Goal: Information Seeking & Learning: Learn about a topic

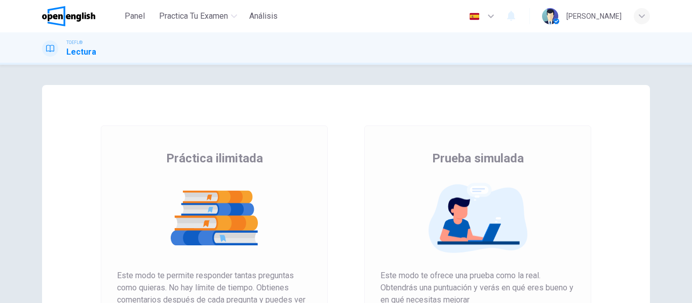
scroll to position [186, 0]
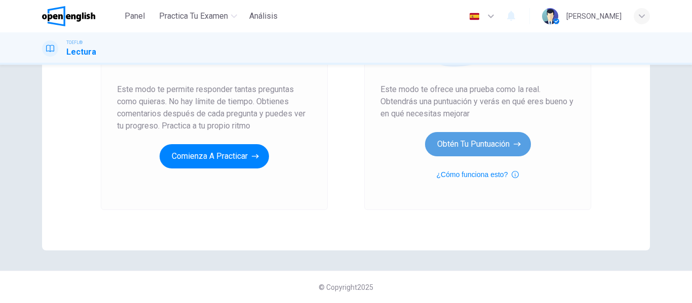
click at [479, 141] on button "Obtén tu puntuación" at bounding box center [478, 144] width 106 height 24
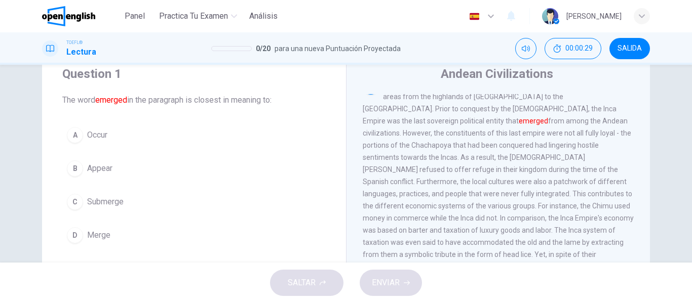
scroll to position [0, 0]
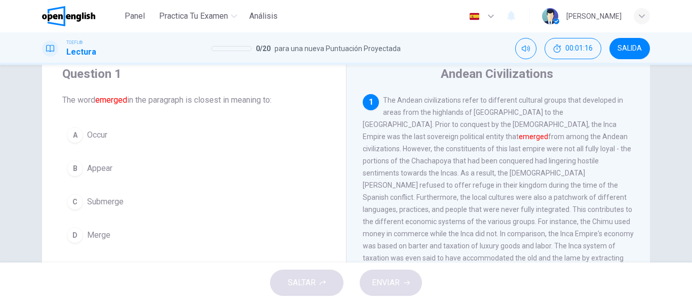
click at [108, 172] on span "Appear" at bounding box center [99, 169] width 25 height 12
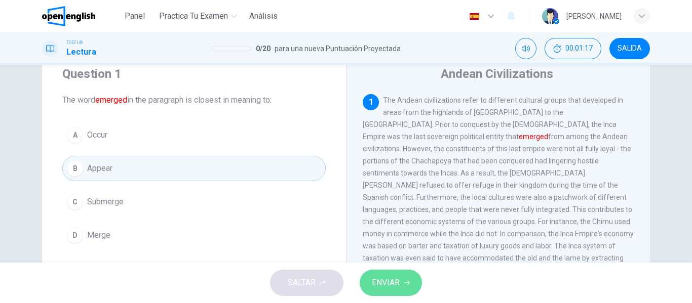
click at [392, 288] on span "ENVIAR" at bounding box center [386, 283] width 28 height 14
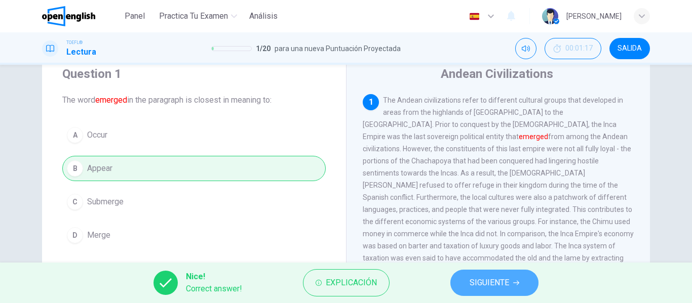
click at [500, 278] on span "SIGUIENTE" at bounding box center [488, 283] width 39 height 14
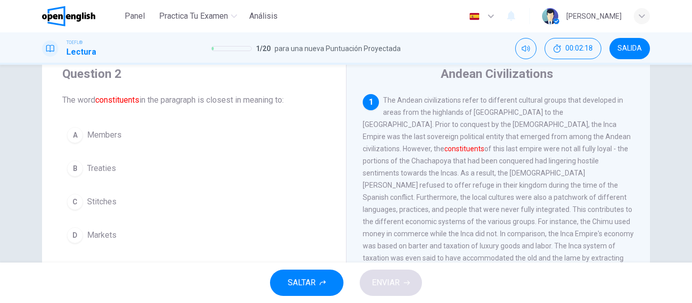
click at [97, 132] on span "Members" at bounding box center [104, 135] width 34 height 12
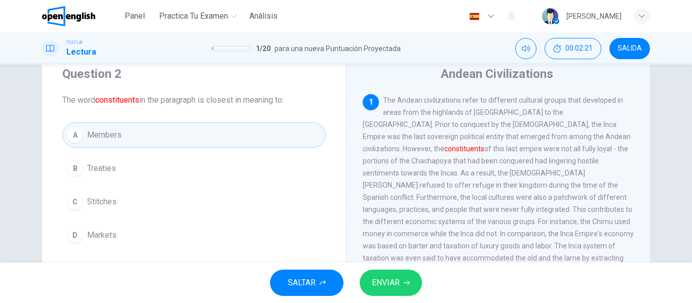
click at [394, 287] on span "ENVIAR" at bounding box center [386, 283] width 28 height 14
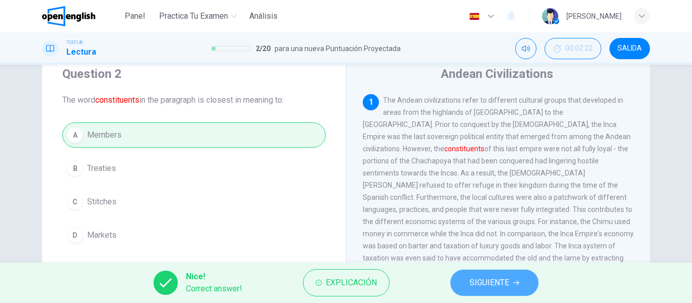
click at [481, 278] on span "SIGUIENTE" at bounding box center [488, 283] width 39 height 14
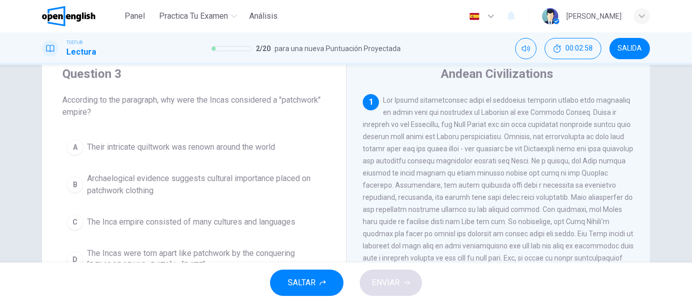
click at [405, 188] on span at bounding box center [497, 191] width 271 height 190
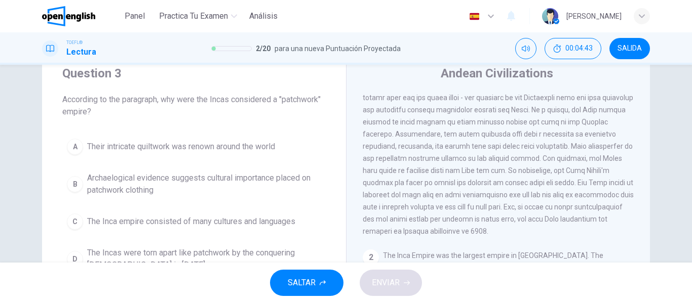
scroll to position [35, 0]
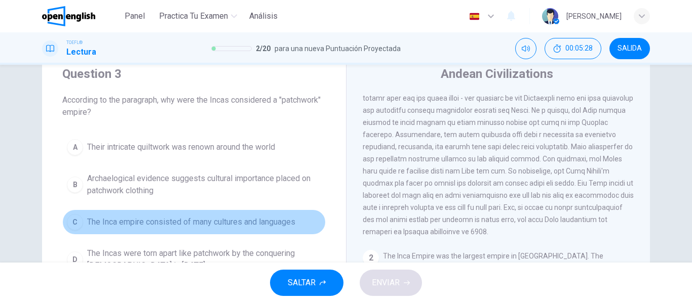
click at [153, 222] on span "The Inca empire consisted of many cultures and languages" at bounding box center [191, 222] width 208 height 12
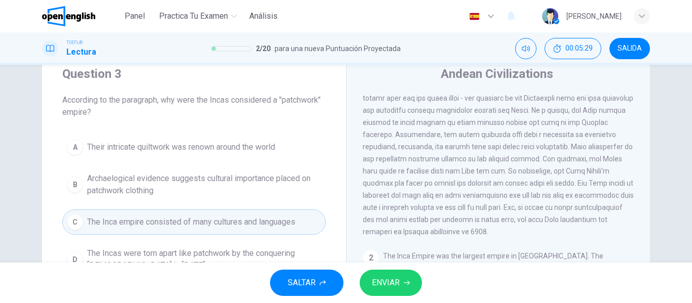
click at [410, 280] on icon "button" at bounding box center [407, 283] width 6 height 6
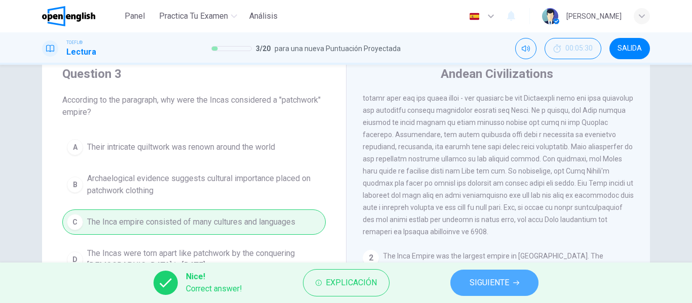
click at [481, 280] on span "SIGUIENTE" at bounding box center [488, 283] width 39 height 14
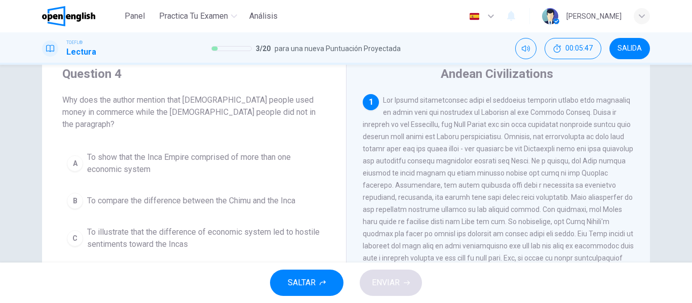
scroll to position [86, 0]
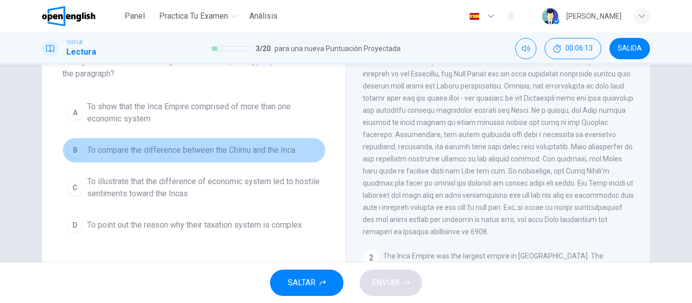
click at [258, 144] on span "To compare the difference between the Chimu and the Inca" at bounding box center [191, 150] width 208 height 12
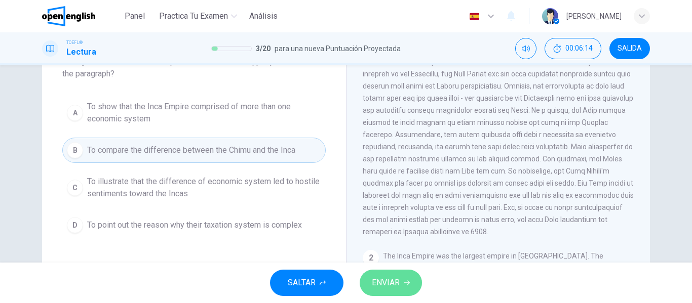
click at [377, 285] on span "ENVIAR" at bounding box center [386, 283] width 28 height 14
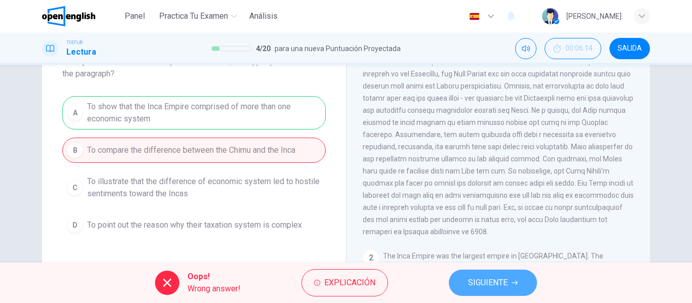
click at [505, 284] on span "SIGUIENTE" at bounding box center [487, 283] width 39 height 14
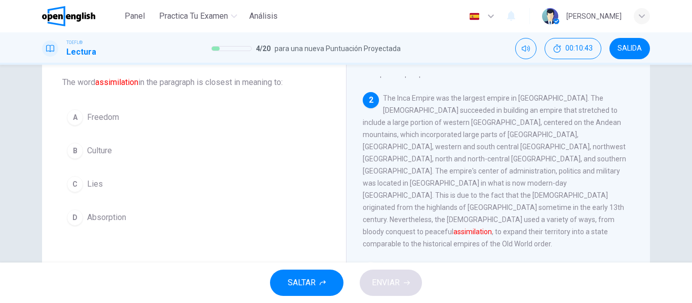
scroll to position [202, 0]
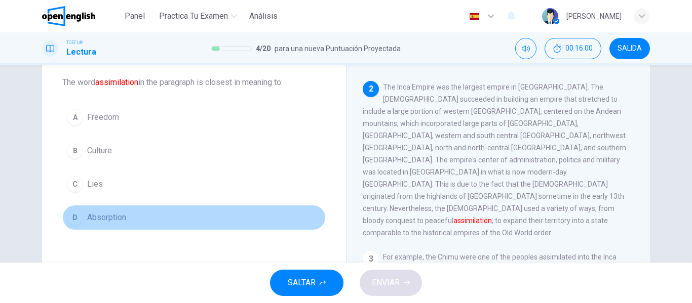
click at [126, 219] on button "D Absorption" at bounding box center [193, 217] width 263 height 25
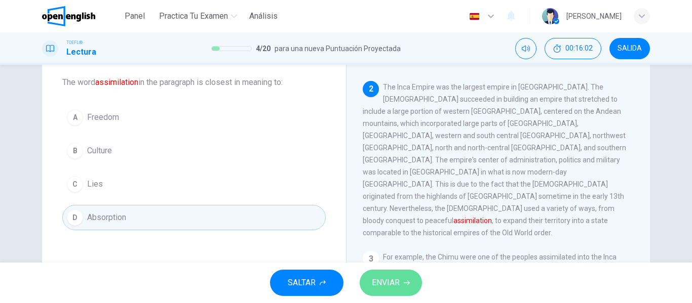
click at [376, 282] on span "ENVIAR" at bounding box center [386, 283] width 28 height 14
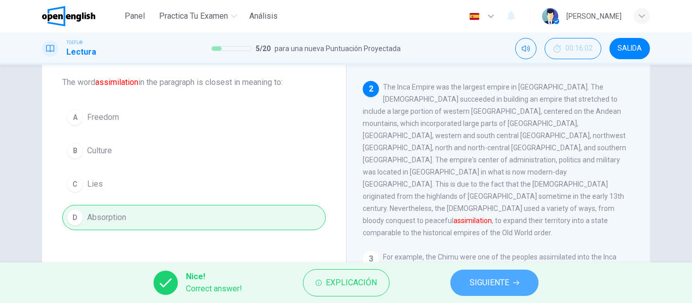
click at [514, 280] on icon "button" at bounding box center [516, 283] width 6 height 6
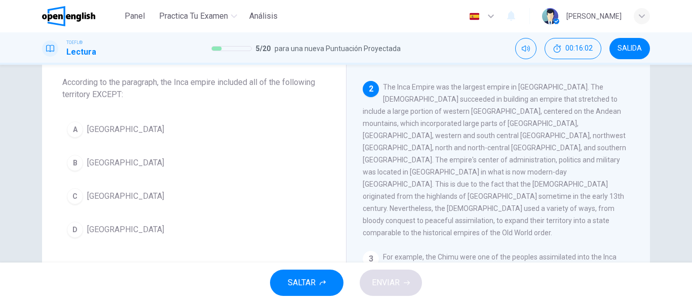
scroll to position [215, 0]
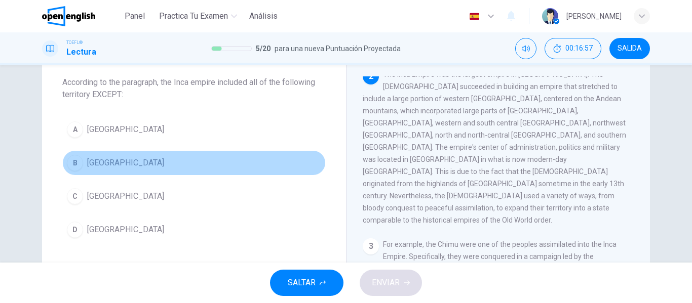
click at [105, 158] on button "B [GEOGRAPHIC_DATA]" at bounding box center [193, 162] width 263 height 25
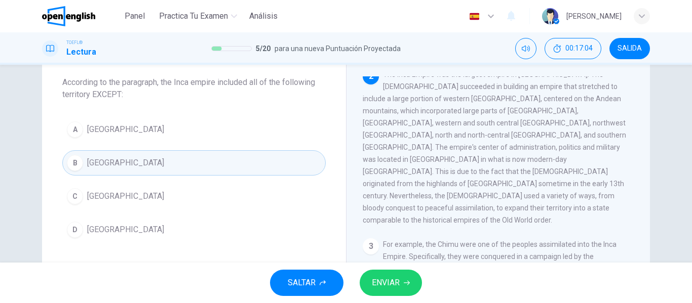
click at [381, 276] on span "ENVIAR" at bounding box center [386, 283] width 28 height 14
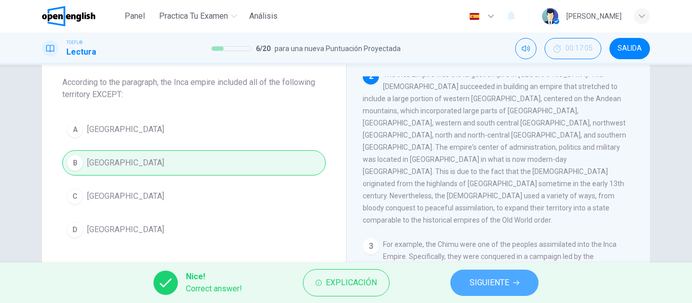
click at [476, 284] on span "SIGUIENTE" at bounding box center [488, 283] width 39 height 14
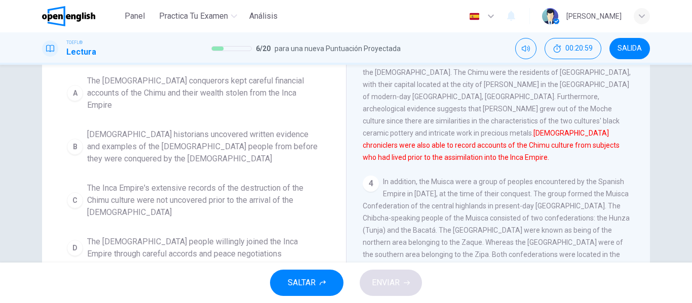
scroll to position [154, 0]
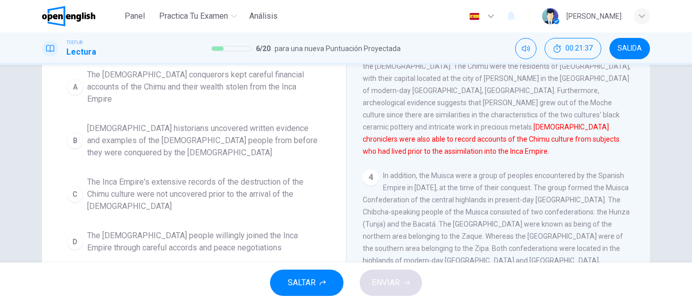
click at [277, 124] on span "[DEMOGRAPHIC_DATA] historians uncovered written evidence and examples of the [D…" at bounding box center [204, 141] width 234 height 36
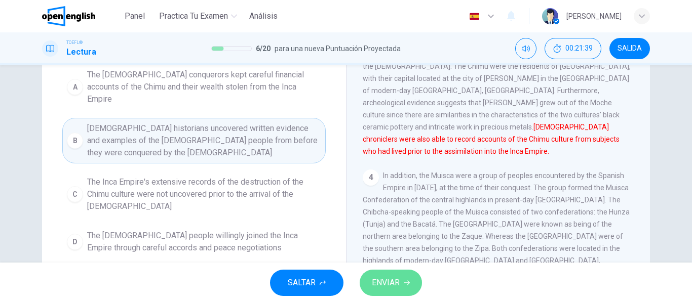
click at [398, 287] on span "ENVIAR" at bounding box center [386, 283] width 28 height 14
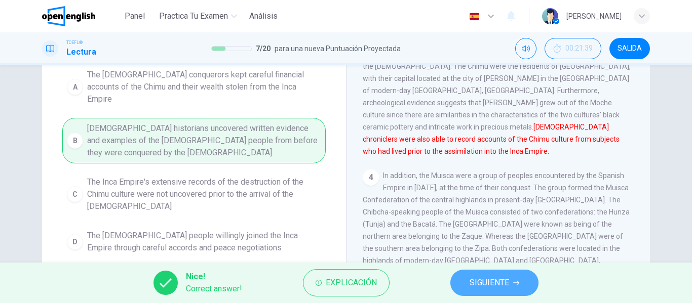
click at [496, 287] on span "SIGUIENTE" at bounding box center [488, 283] width 39 height 14
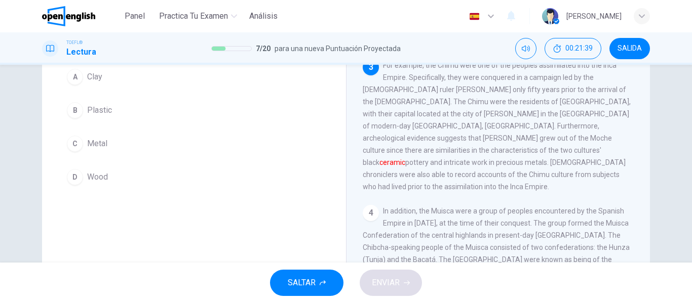
scroll to position [43, 0]
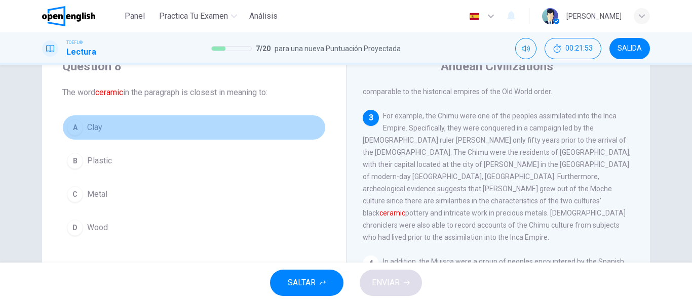
click at [99, 122] on span "Clay" at bounding box center [94, 128] width 15 height 12
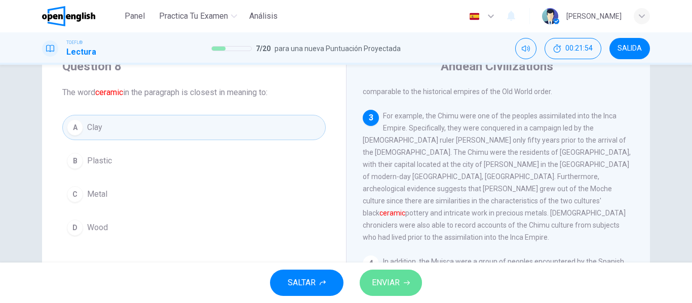
click at [405, 278] on button "ENVIAR" at bounding box center [390, 283] width 62 height 26
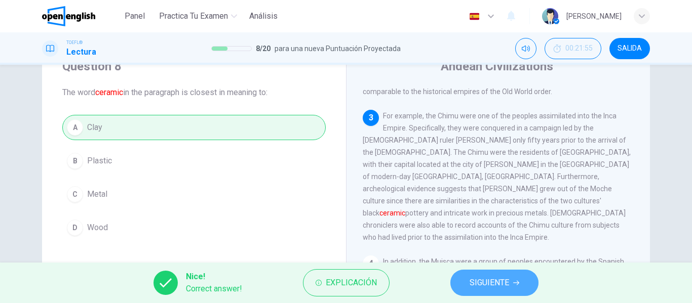
click at [476, 290] on button "SIGUIENTE" at bounding box center [494, 283] width 88 height 26
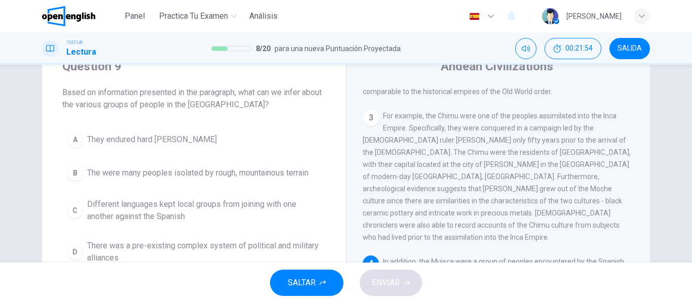
scroll to position [0, 0]
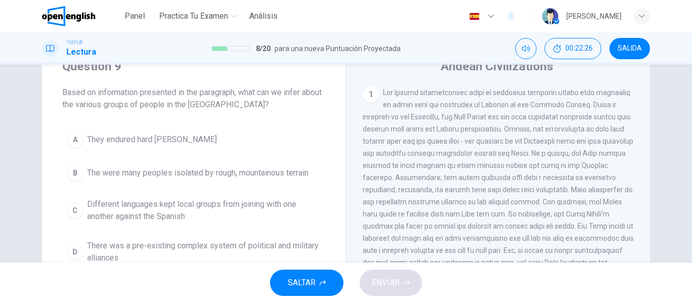
click at [0, 128] on div "Question 9 Based on information presented in the paragraph, what can we infer a…" at bounding box center [346, 164] width 692 height 198
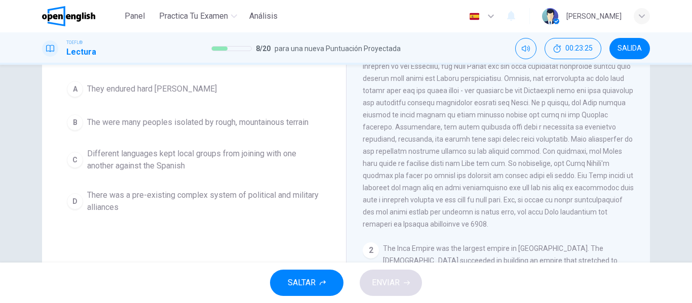
click at [293, 122] on span "The were many peoples isolated by rough, mountainous terrain" at bounding box center [197, 122] width 221 height 12
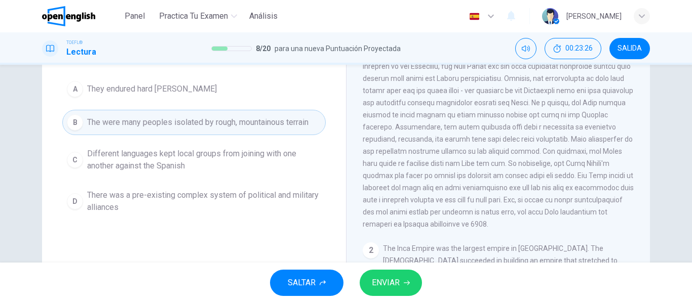
click at [393, 283] on span "ENVIAR" at bounding box center [386, 283] width 28 height 14
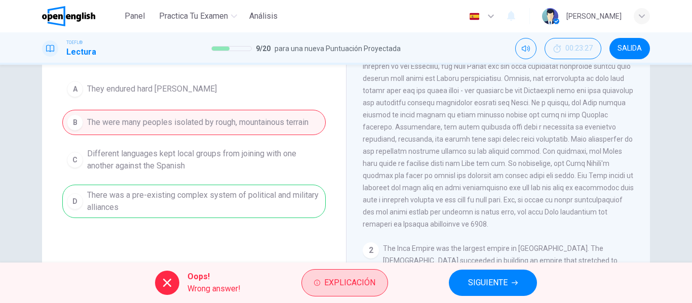
click at [342, 278] on span "Explicación" at bounding box center [349, 283] width 51 height 14
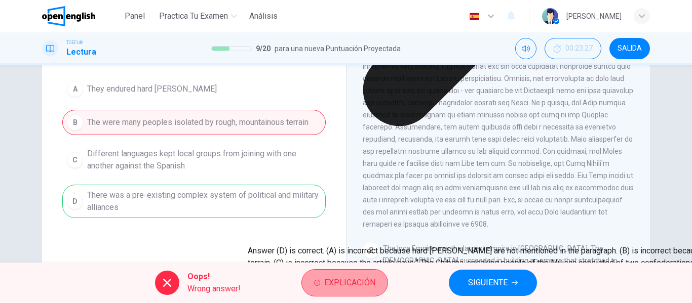
click at [319, 283] on icon "button" at bounding box center [317, 283] width 6 height 6
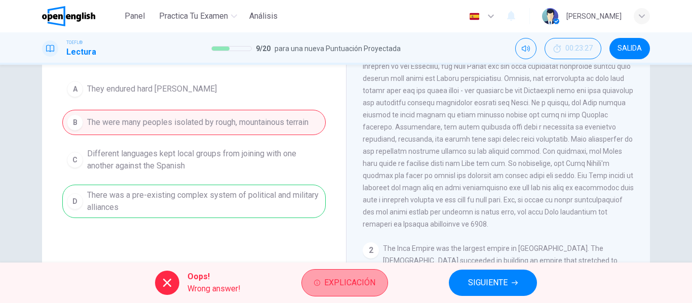
click at [326, 290] on span "Explicación" at bounding box center [349, 283] width 51 height 14
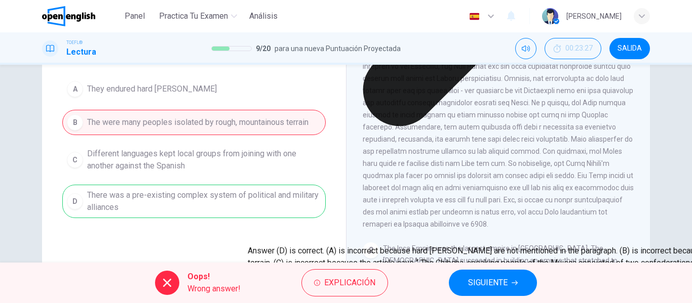
click at [484, 285] on span "SIGUIENTE" at bounding box center [487, 283] width 39 height 14
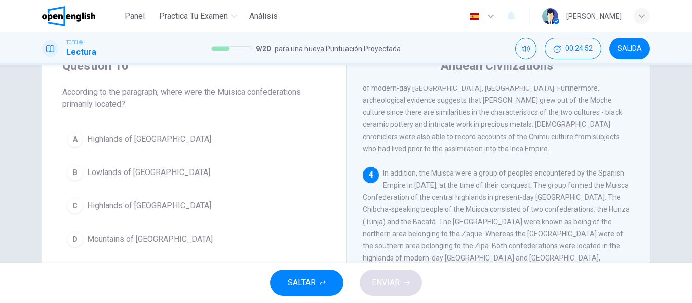
scroll to position [37, 0]
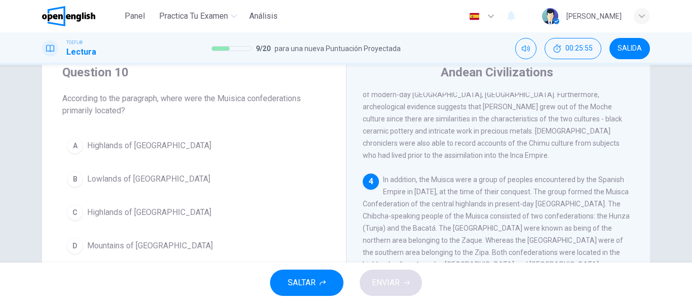
click at [412, 197] on span "In addition, the Muisca were a group of peoples encountered by the Spanish Empi…" at bounding box center [495, 228] width 267 height 105
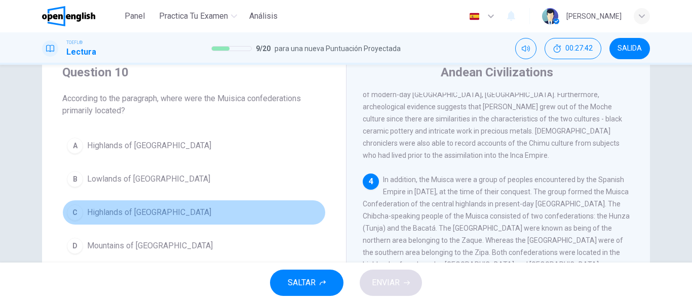
click at [108, 203] on button "C Highlands of [GEOGRAPHIC_DATA]" at bounding box center [193, 212] width 263 height 25
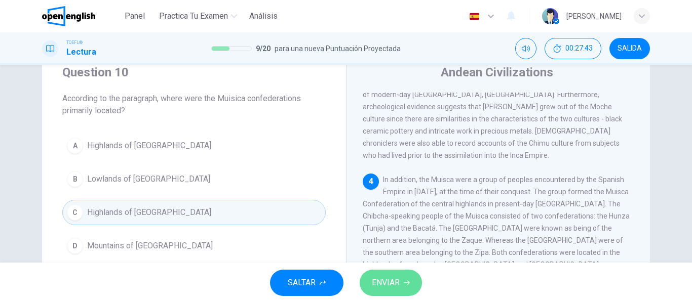
click at [401, 282] on button "ENVIAR" at bounding box center [390, 283] width 62 height 26
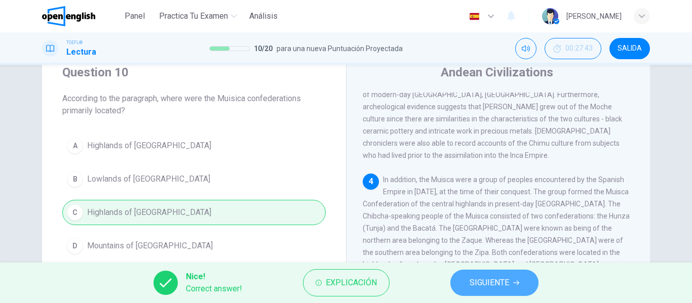
click at [518, 279] on button "SIGUIENTE" at bounding box center [494, 283] width 88 height 26
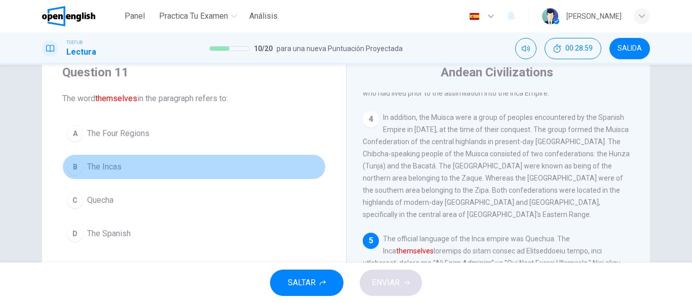
click at [92, 155] on button "B The Incas" at bounding box center [193, 166] width 263 height 25
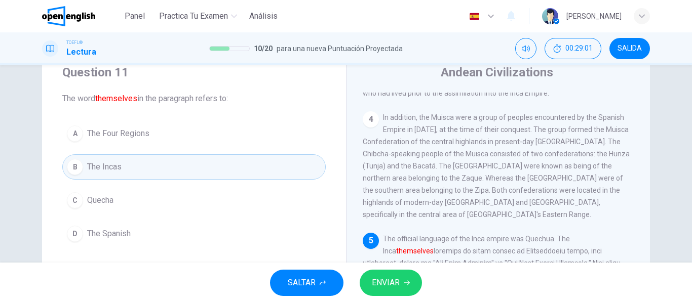
click at [398, 275] on button "ENVIAR" at bounding box center [390, 283] width 62 height 26
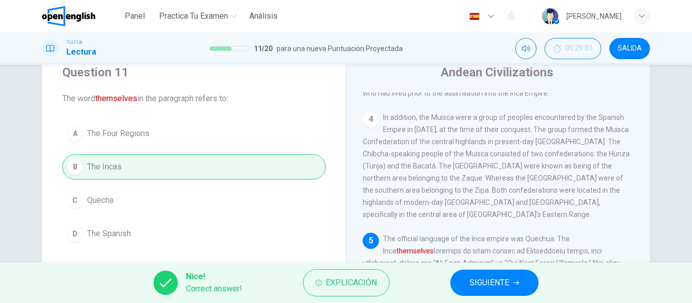
click at [498, 283] on span "SIGUIENTE" at bounding box center [488, 283] width 39 height 14
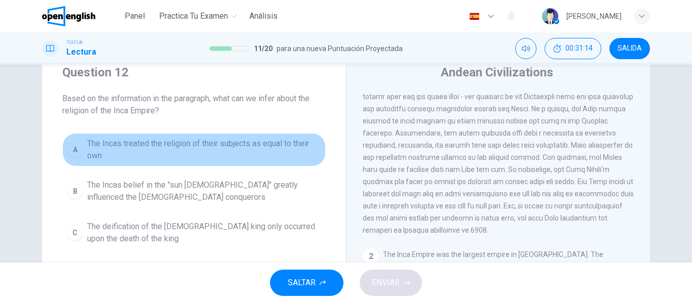
click at [287, 146] on span "The Incas treated the religion of their subjects as equal to their own" at bounding box center [204, 150] width 234 height 24
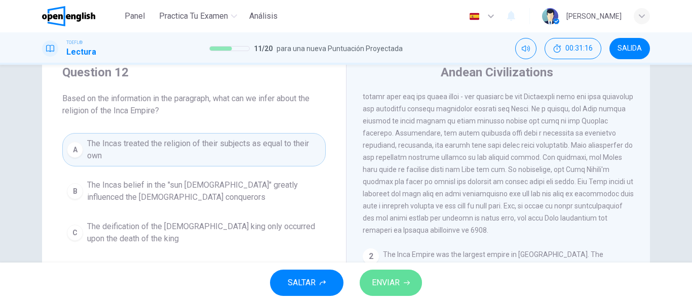
click at [367, 275] on button "ENVIAR" at bounding box center [390, 283] width 62 height 26
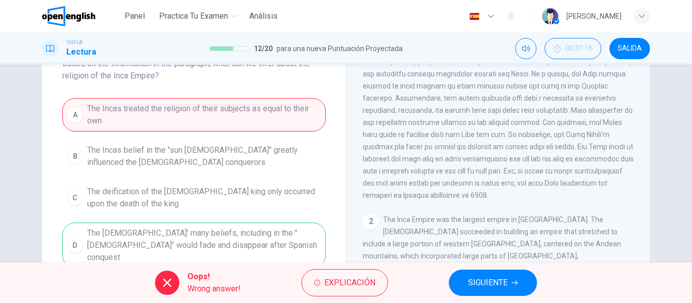
scroll to position [88, 0]
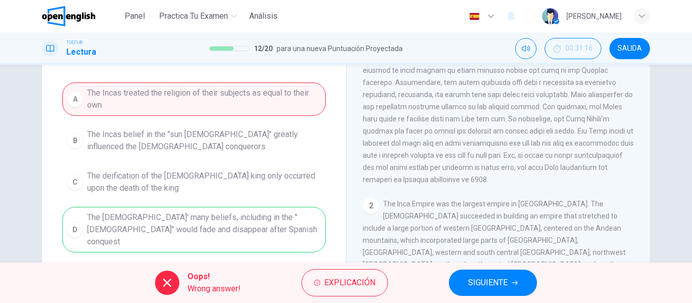
click at [497, 274] on button "SIGUIENTE" at bounding box center [493, 283] width 88 height 26
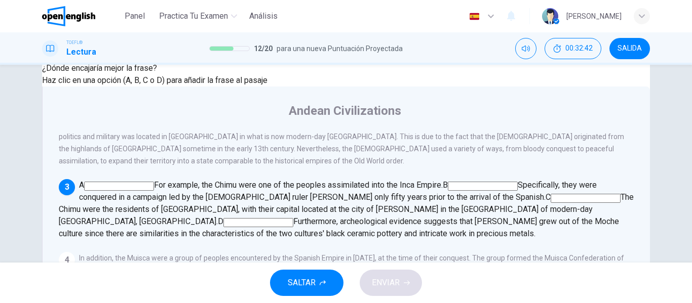
click at [293, 218] on input at bounding box center [258, 222] width 70 height 9
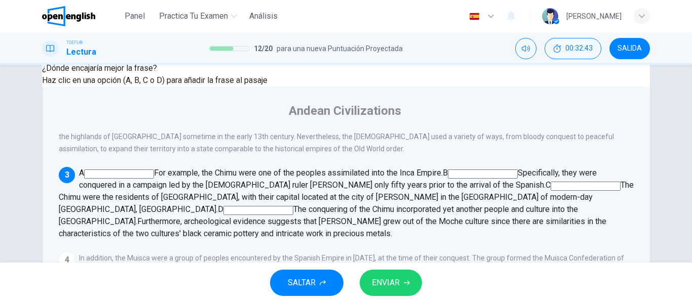
drag, startPoint x: 543, startPoint y: 186, endPoint x: 260, endPoint y: 126, distance: 288.9
click at [326, 133] on div "Question 13 Mira los cuatro que indican dónde se podría añadir la siguiente [PE…" at bounding box center [346, 217] width 608 height 441
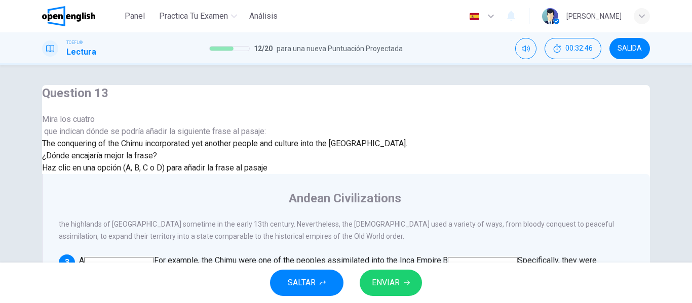
click at [399, 277] on span "ENVIAR" at bounding box center [386, 283] width 28 height 14
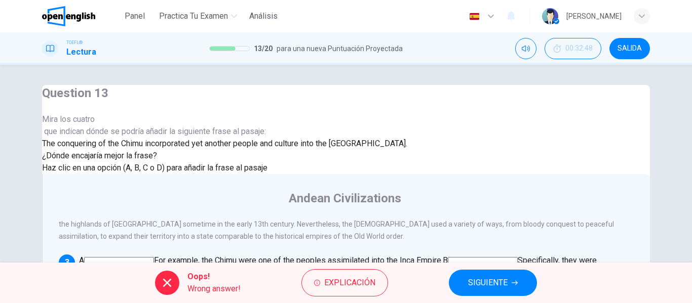
scroll to position [51, 0]
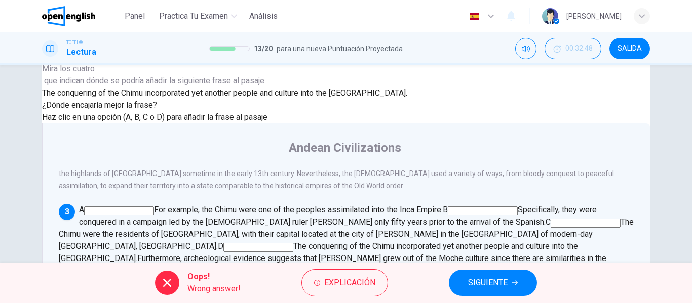
click at [462, 282] on button "SIGUIENTE" at bounding box center [493, 283] width 88 height 26
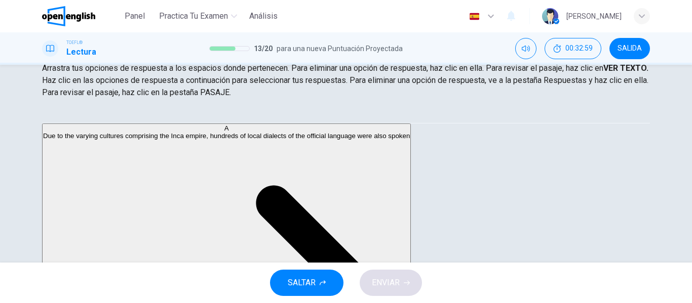
scroll to position [152, 0]
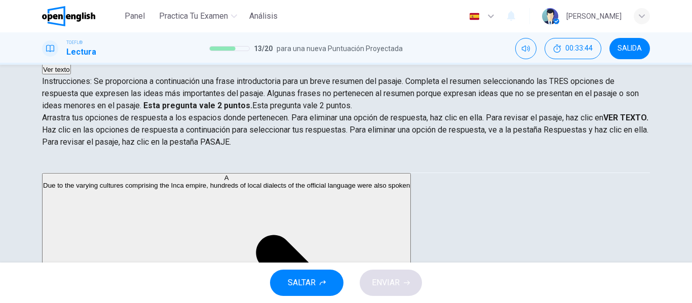
scroll to position [144, 0]
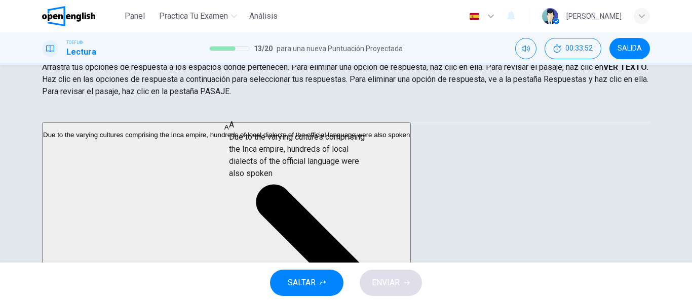
drag, startPoint x: 160, startPoint y: 145, endPoint x: 335, endPoint y: 149, distance: 174.7
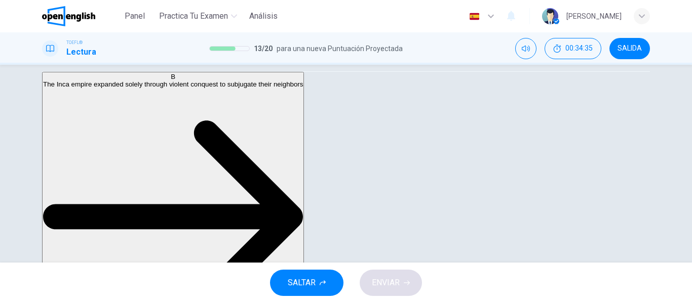
scroll to position [0, 0]
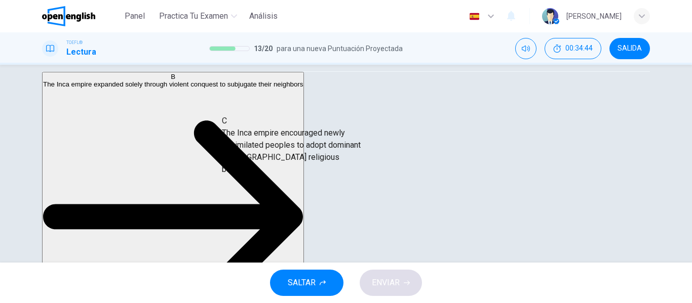
drag, startPoint x: 152, startPoint y: 152, endPoint x: 317, endPoint y: 142, distance: 165.4
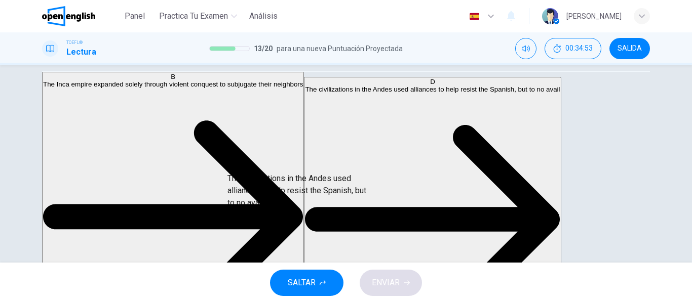
drag, startPoint x: 164, startPoint y: 152, endPoint x: 345, endPoint y: 195, distance: 186.8
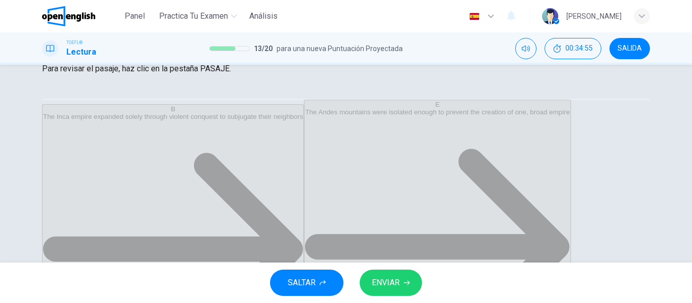
scroll to position [144, 0]
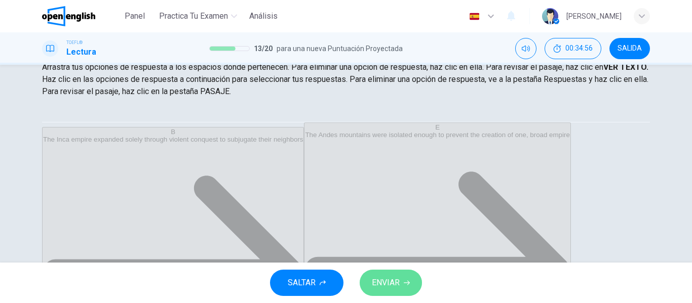
click at [386, 283] on span "ENVIAR" at bounding box center [386, 283] width 28 height 14
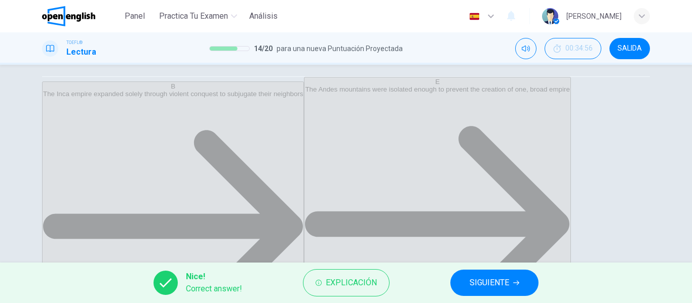
scroll to position [194, 0]
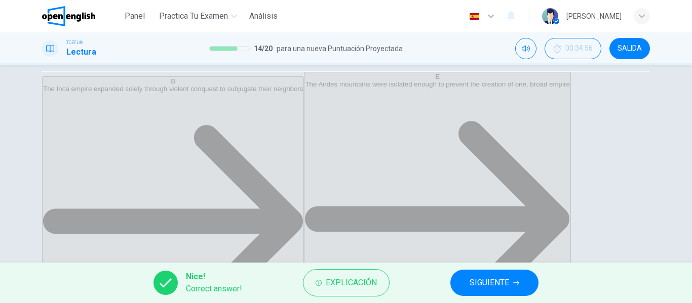
click at [499, 287] on span "SIGUIENTE" at bounding box center [488, 283] width 39 height 14
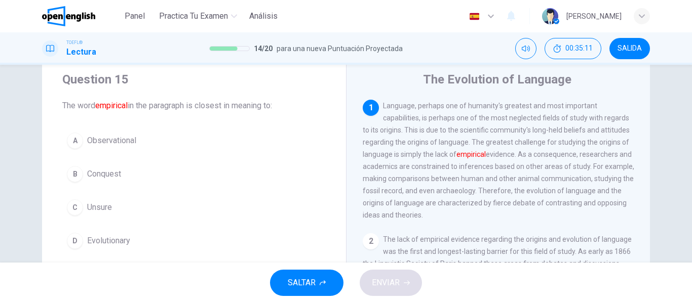
scroll to position [41, 0]
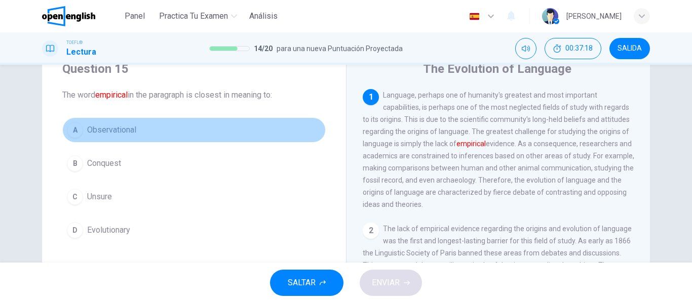
click at [125, 130] on span "Observational" at bounding box center [111, 130] width 49 height 12
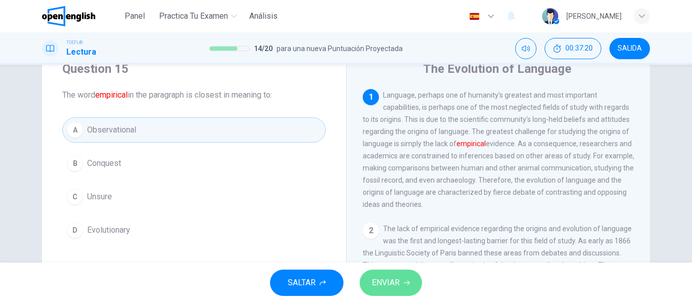
click at [396, 285] on span "ENVIAR" at bounding box center [386, 283] width 28 height 14
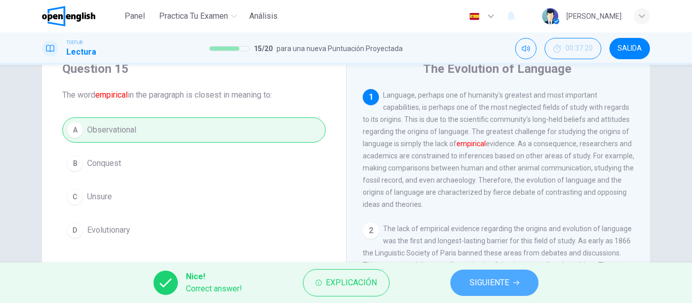
click at [486, 291] on button "SIGUIENTE" at bounding box center [494, 283] width 88 height 26
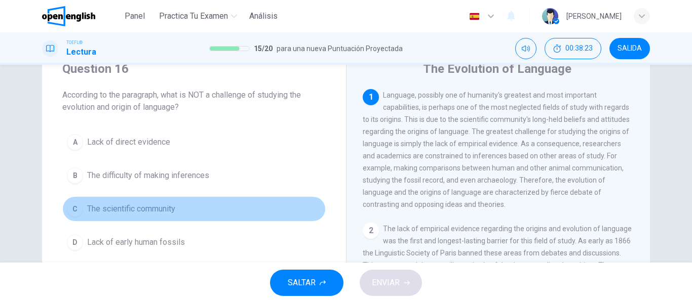
click at [125, 210] on span "The scientific community" at bounding box center [131, 209] width 88 height 12
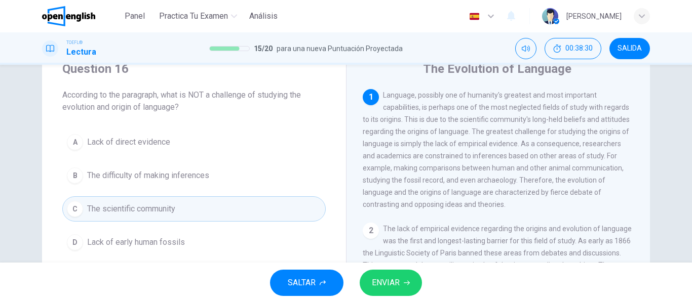
click at [389, 284] on span "ENVIAR" at bounding box center [386, 283] width 28 height 14
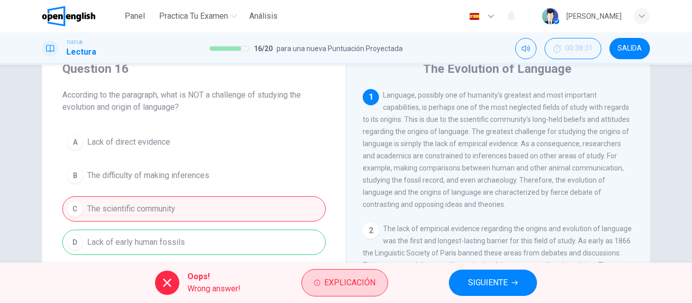
click at [342, 293] on button "Explicación" at bounding box center [344, 282] width 87 height 27
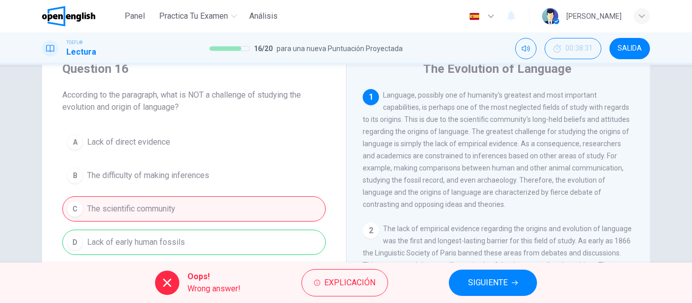
click at [0, 188] on div "Question 16 According to the paragraph, what is NOT a challenge of studying the…" at bounding box center [346, 164] width 692 height 198
click at [483, 292] on button "SIGUIENTE" at bounding box center [493, 283] width 88 height 26
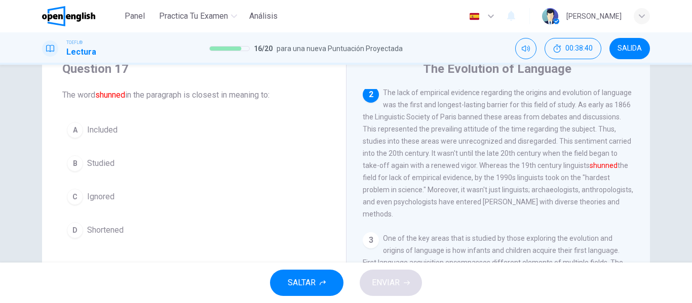
scroll to position [139, 0]
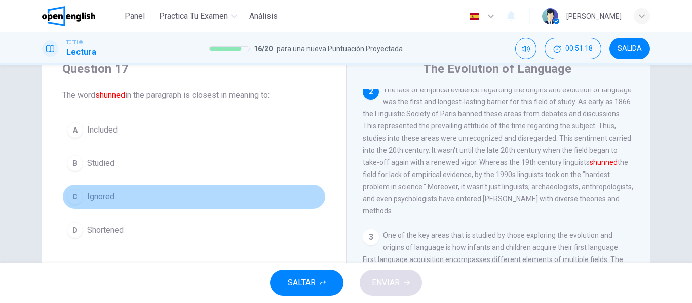
click at [91, 193] on span "Ignored" at bounding box center [100, 197] width 27 height 12
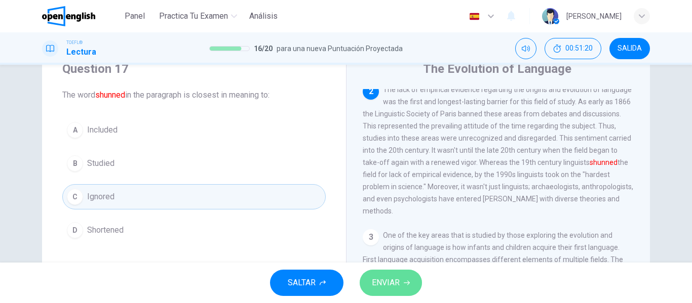
click at [389, 284] on span "ENVIAR" at bounding box center [386, 283] width 28 height 14
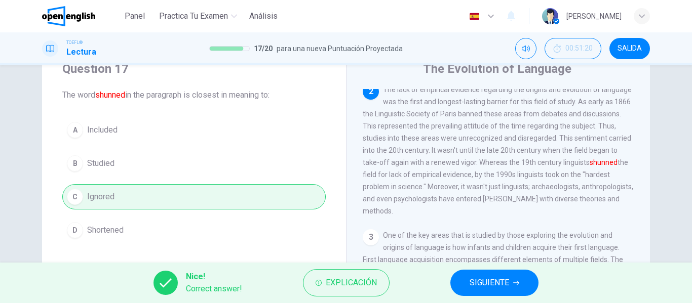
click at [477, 280] on span "SIGUIENTE" at bounding box center [488, 283] width 39 height 14
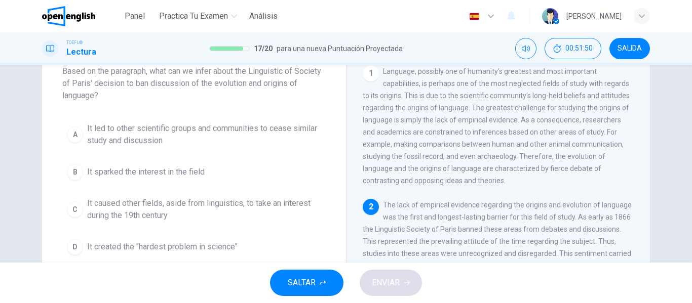
scroll to position [67, 0]
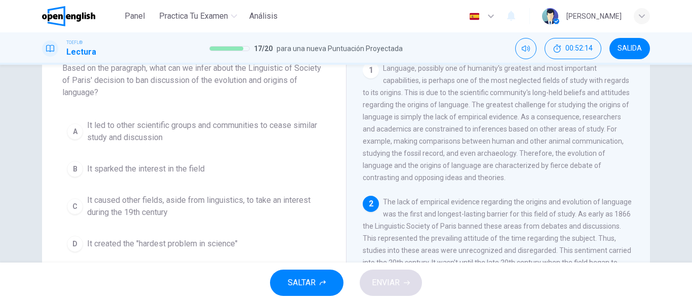
click at [212, 195] on span "It caused other fields, aside from linguistics, to take an interest during the …" at bounding box center [204, 206] width 234 height 24
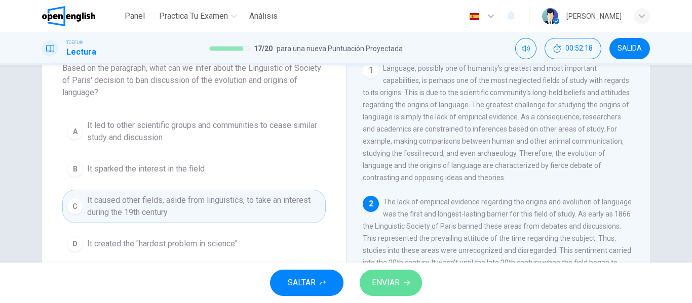
click at [391, 290] on span "ENVIAR" at bounding box center [386, 283] width 28 height 14
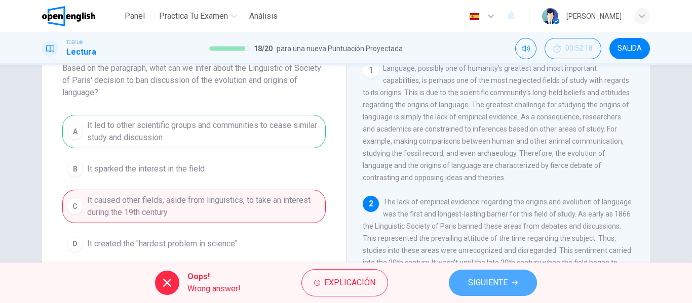
click at [499, 285] on span "SIGUIENTE" at bounding box center [487, 283] width 39 height 14
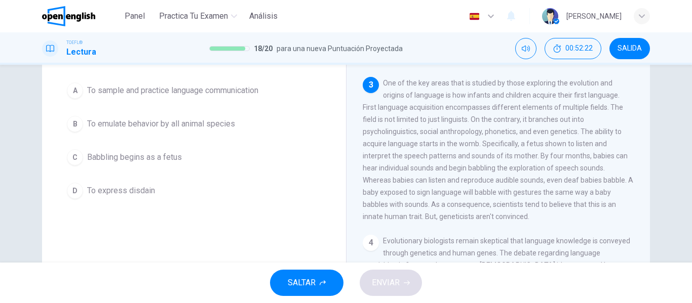
scroll to position [81, 0]
click at [659, 154] on div "Question 19 According to the paragraph, why do babies babble? A To sample and p…" at bounding box center [346, 180] width 640 height 352
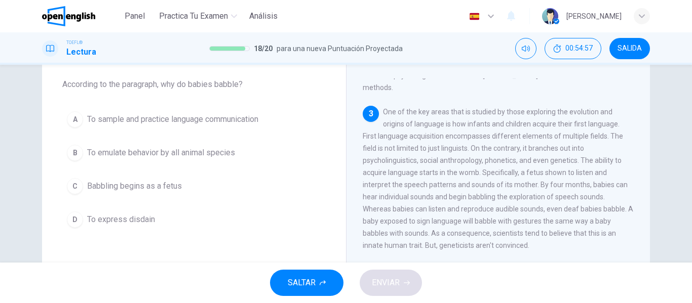
scroll to position [50, 0]
click at [256, 197] on button "C Babbling begins as a fetus" at bounding box center [193, 187] width 263 height 25
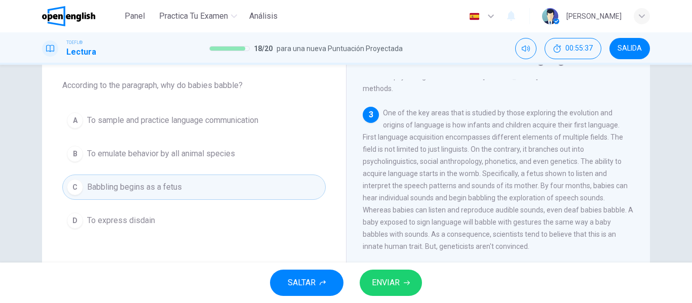
click at [379, 289] on span "ENVIAR" at bounding box center [386, 283] width 28 height 14
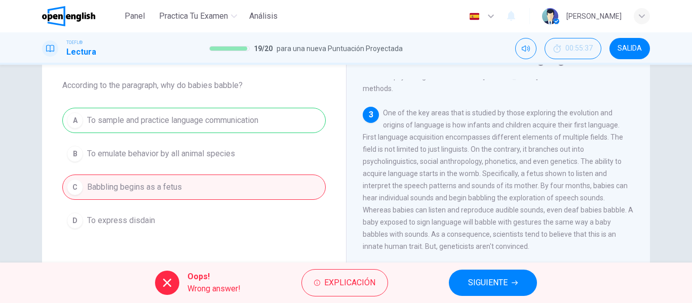
click at [498, 277] on span "SIGUIENTE" at bounding box center [487, 283] width 39 height 14
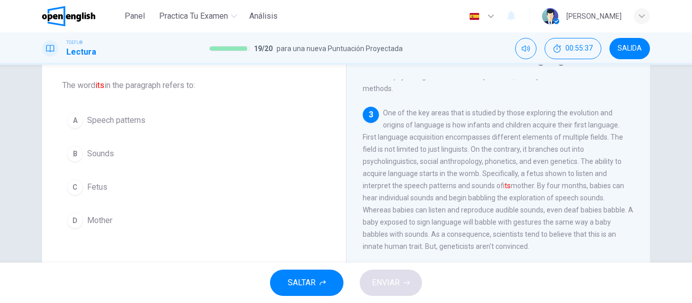
scroll to position [290, 0]
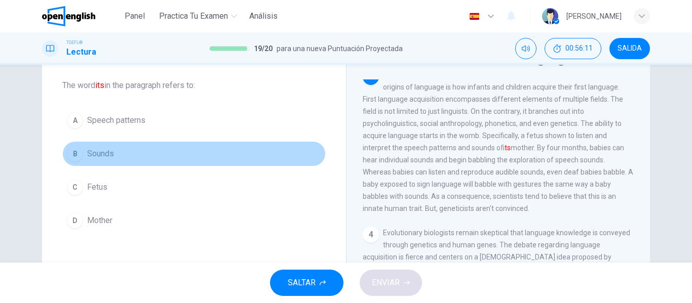
click at [90, 157] on span "Sounds" at bounding box center [100, 154] width 27 height 12
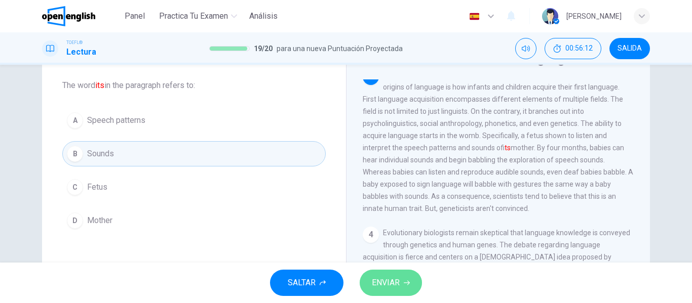
click at [388, 288] on span "ENVIAR" at bounding box center [386, 283] width 28 height 14
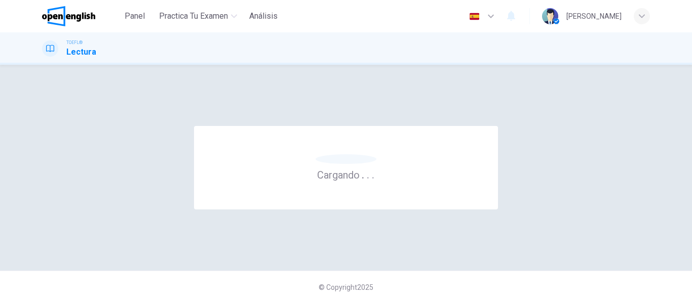
scroll to position [0, 0]
